Goal: Task Accomplishment & Management: Complete application form

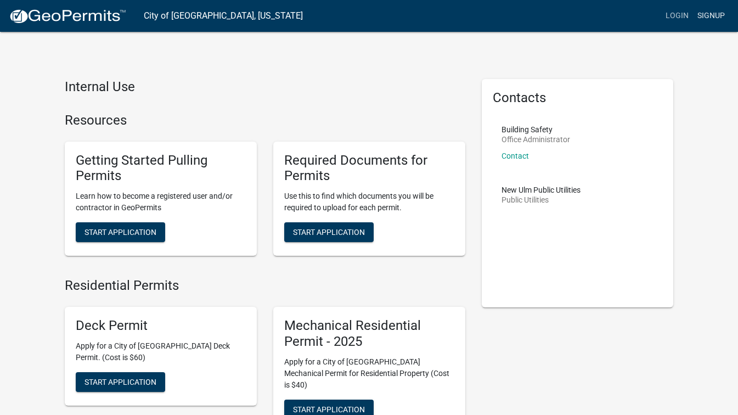
click at [714, 16] on link "Signup" at bounding box center [711, 15] width 36 height 21
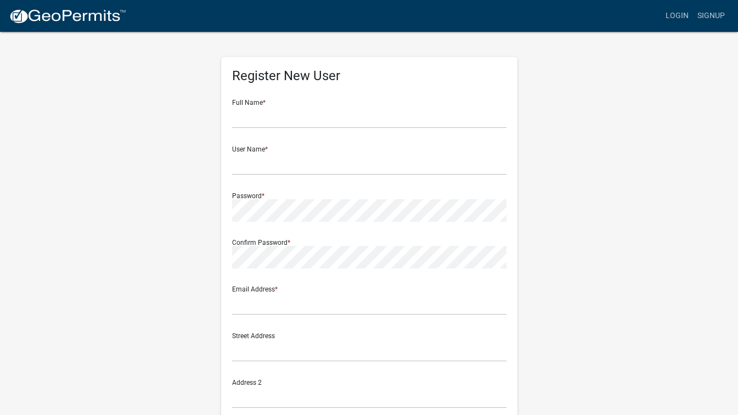
click at [317, 97] on div "Full Name *" at bounding box center [369, 110] width 274 height 38
click at [276, 125] on input "text" at bounding box center [369, 117] width 274 height 22
type input "[PERSON_NAME]"
type input "heck"
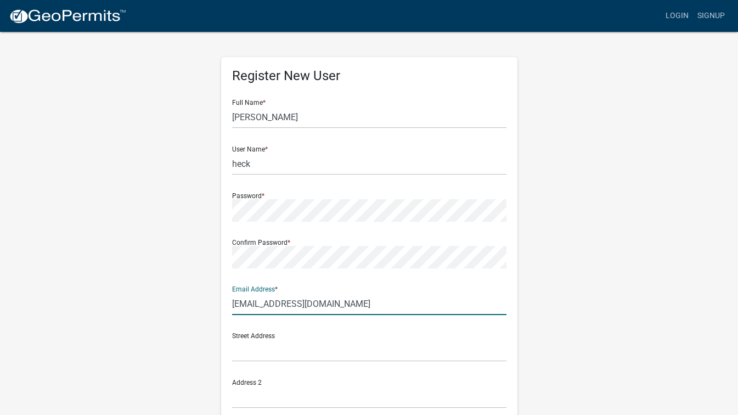
type input "[EMAIL_ADDRESS][DOMAIN_NAME]"
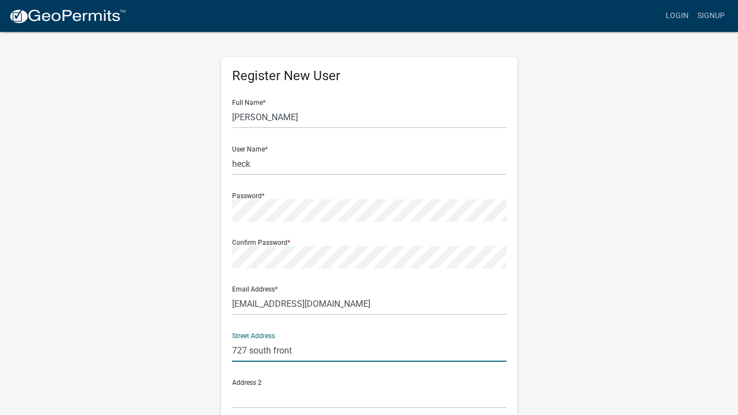
type input "727 south front"
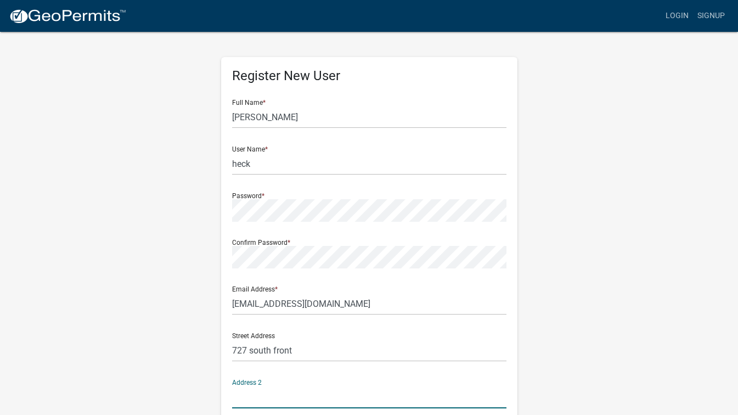
scroll to position [203, 0]
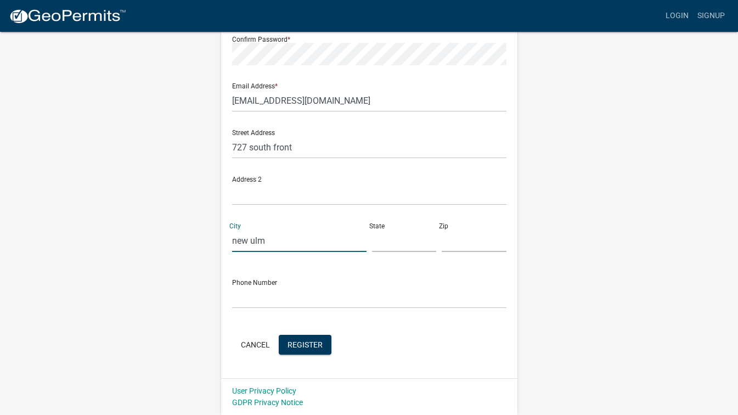
type input "new ulm"
type input "mn"
drag, startPoint x: 262, startPoint y: 120, endPoint x: 619, endPoint y: 214, distance: 369.3
click at [659, 219] on div "Register New User Full Name * [PERSON_NAME] User Name * heck Password * Confirm…" at bounding box center [368, 121] width 625 height 587
click at [458, 245] on input "5" at bounding box center [474, 240] width 65 height 22
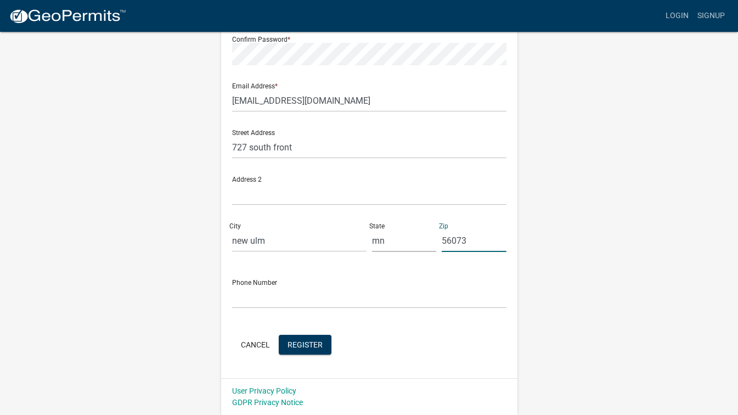
type input "56073"
click at [283, 294] on input "text" at bounding box center [369, 297] width 274 height 22
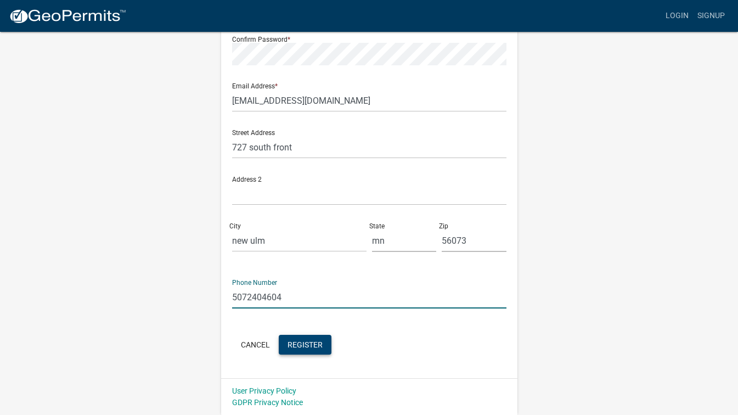
type input "5072404604"
click at [316, 343] on span "Register" at bounding box center [304, 344] width 35 height 9
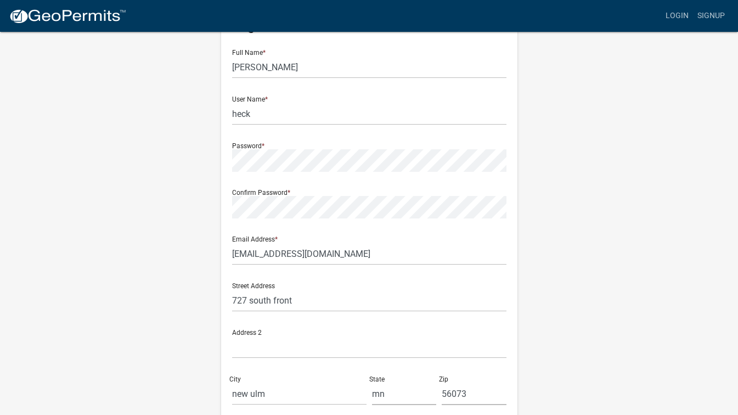
scroll to position [0, 0]
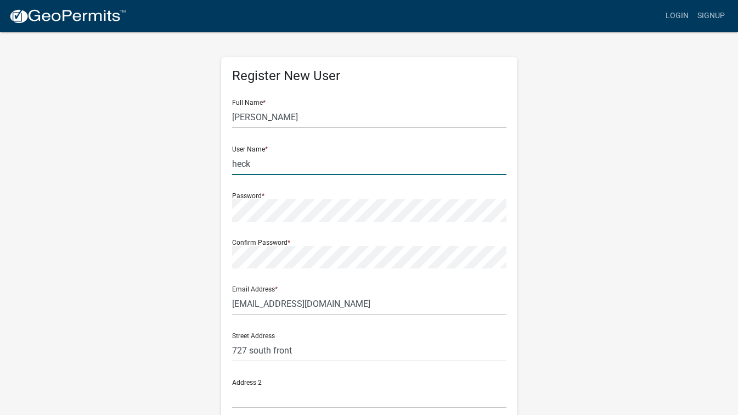
click at [310, 164] on input "heck" at bounding box center [369, 163] width 274 height 22
click at [289, 120] on input "[PERSON_NAME]" at bounding box center [369, 117] width 274 height 22
type input "[PERSON_NAME]"
click at [261, 161] on input "heck" at bounding box center [369, 163] width 274 height 22
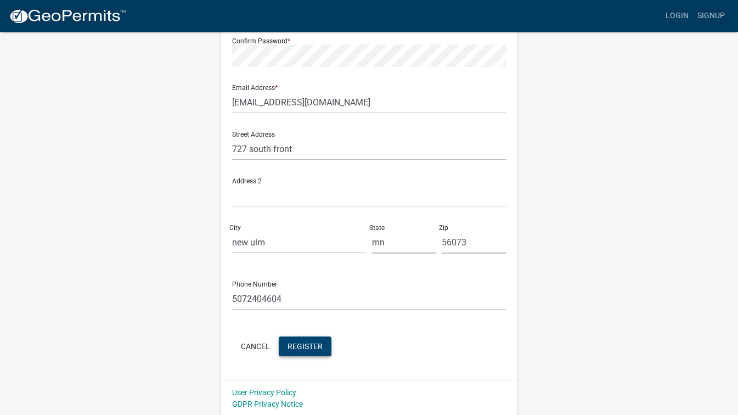
scroll to position [203, 0]
type input "heck727"
click at [306, 338] on button "Register" at bounding box center [305, 345] width 53 height 20
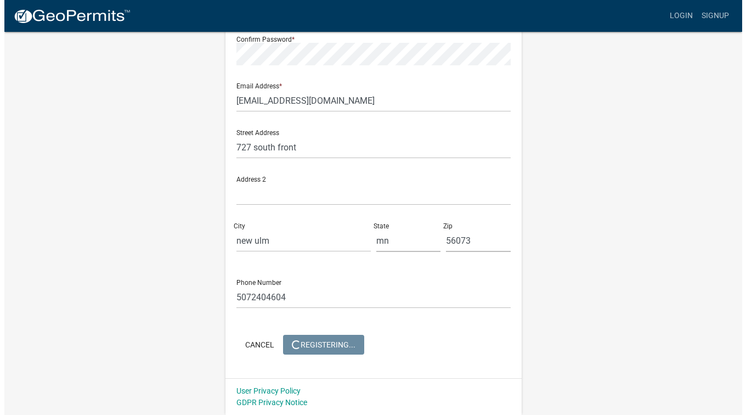
scroll to position [0, 0]
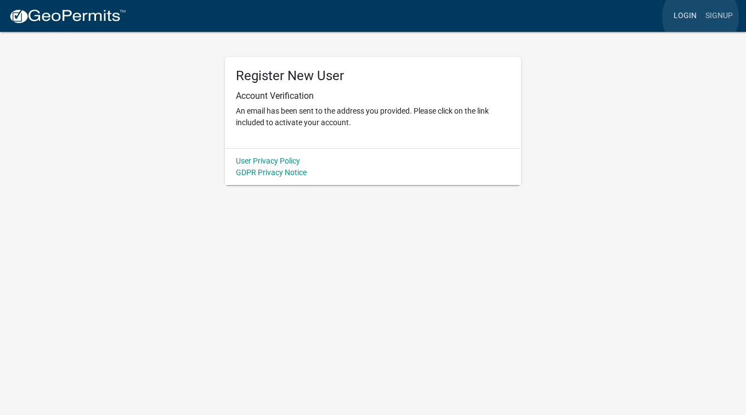
click at [700, 17] on link "Login" at bounding box center [685, 15] width 32 height 21
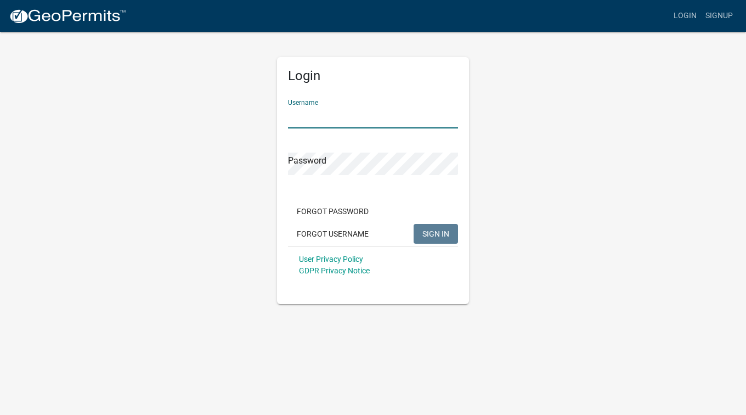
click at [326, 112] on input "Username" at bounding box center [373, 117] width 170 height 22
type input "heck727"
click at [427, 234] on span "SIGN IN" at bounding box center [435, 233] width 27 height 9
